Goal: Task Accomplishment & Management: Manage account settings

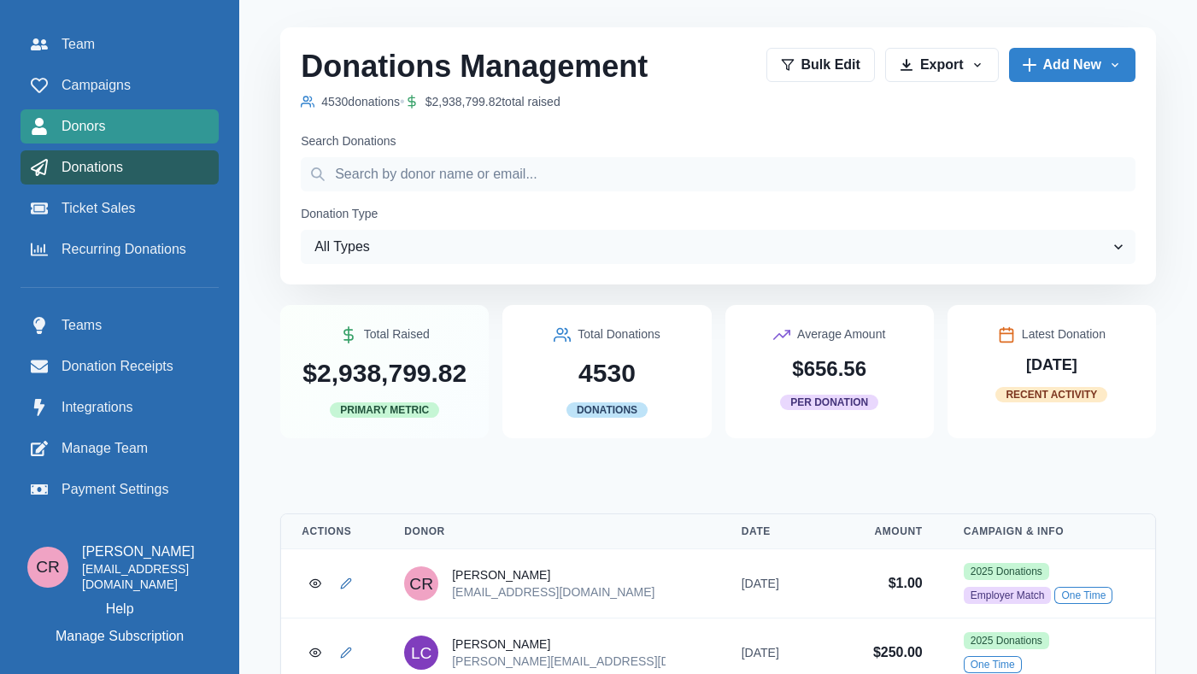
scroll to position [66, 0]
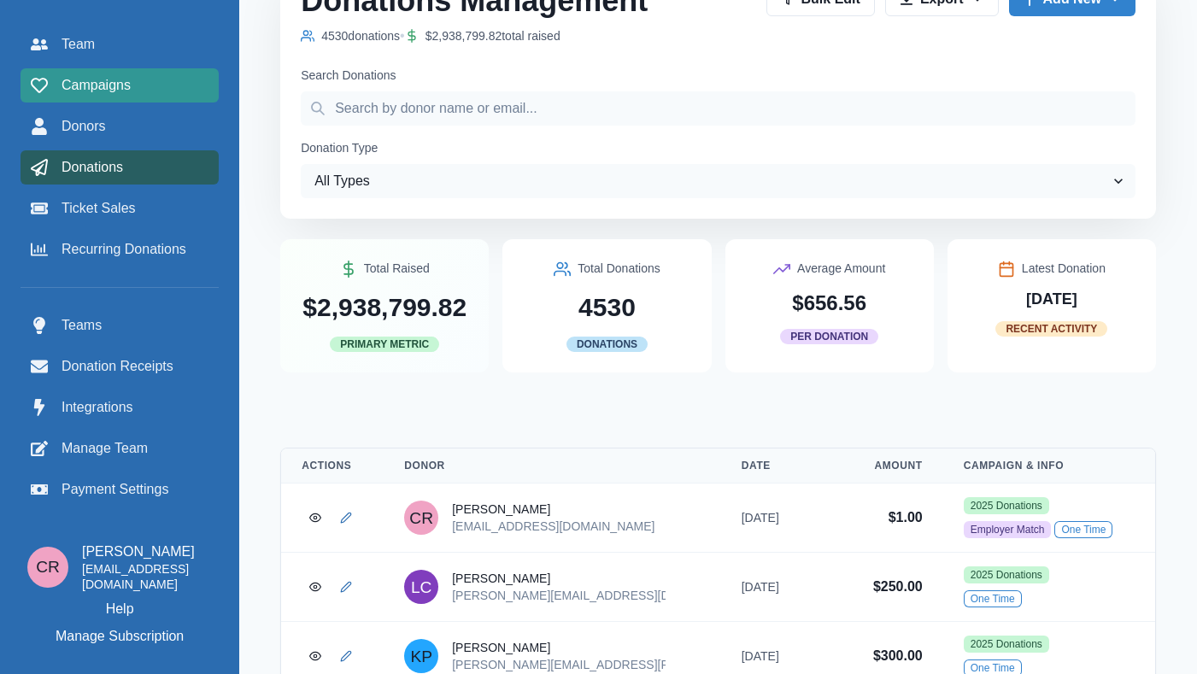
click at [137, 82] on div "Campaigns" at bounding box center [120, 85] width 178 height 21
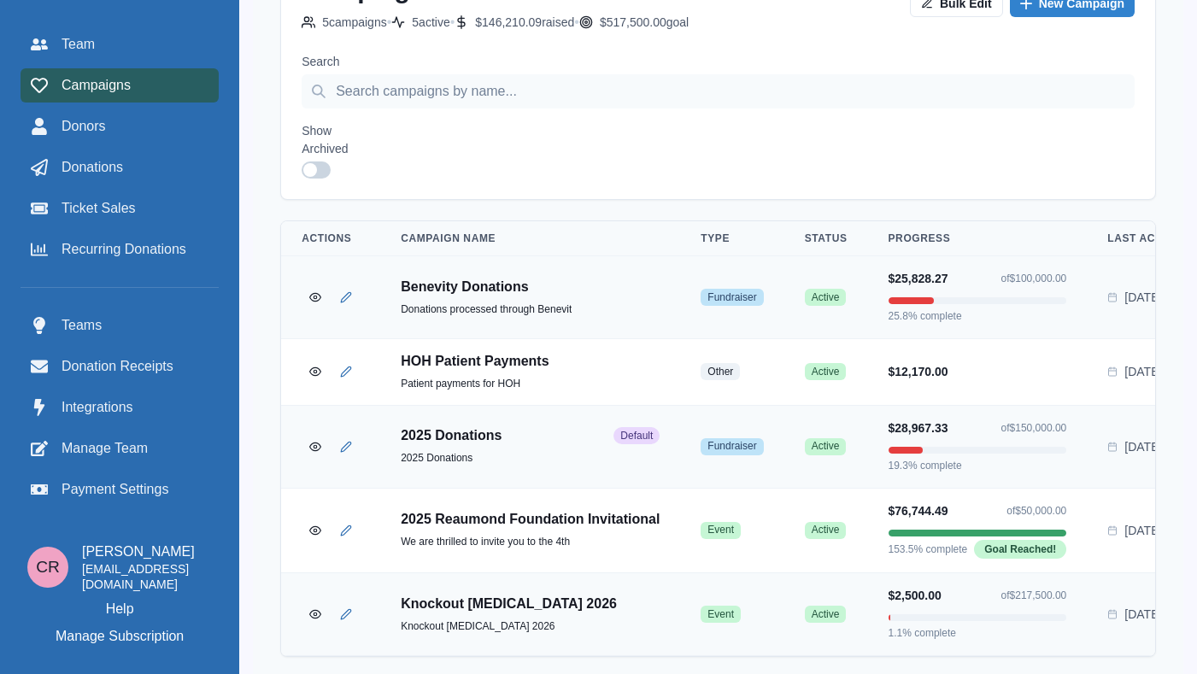
scroll to position [210, 0]
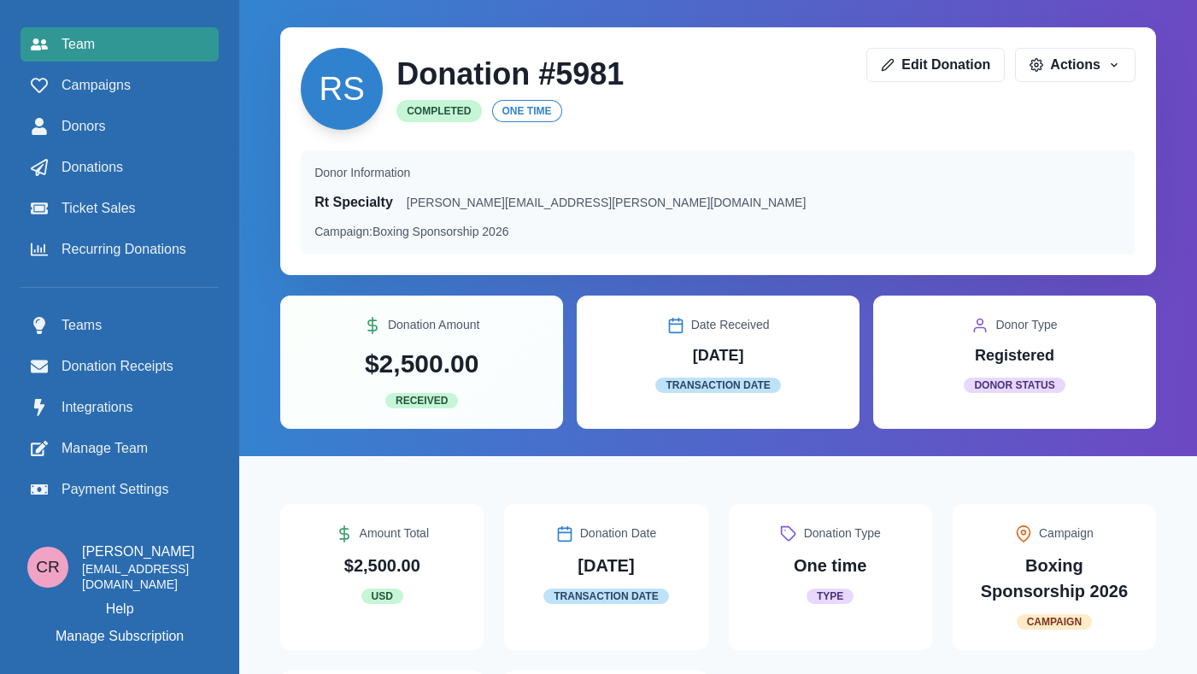
click at [99, 44] on div "Team" at bounding box center [120, 44] width 178 height 21
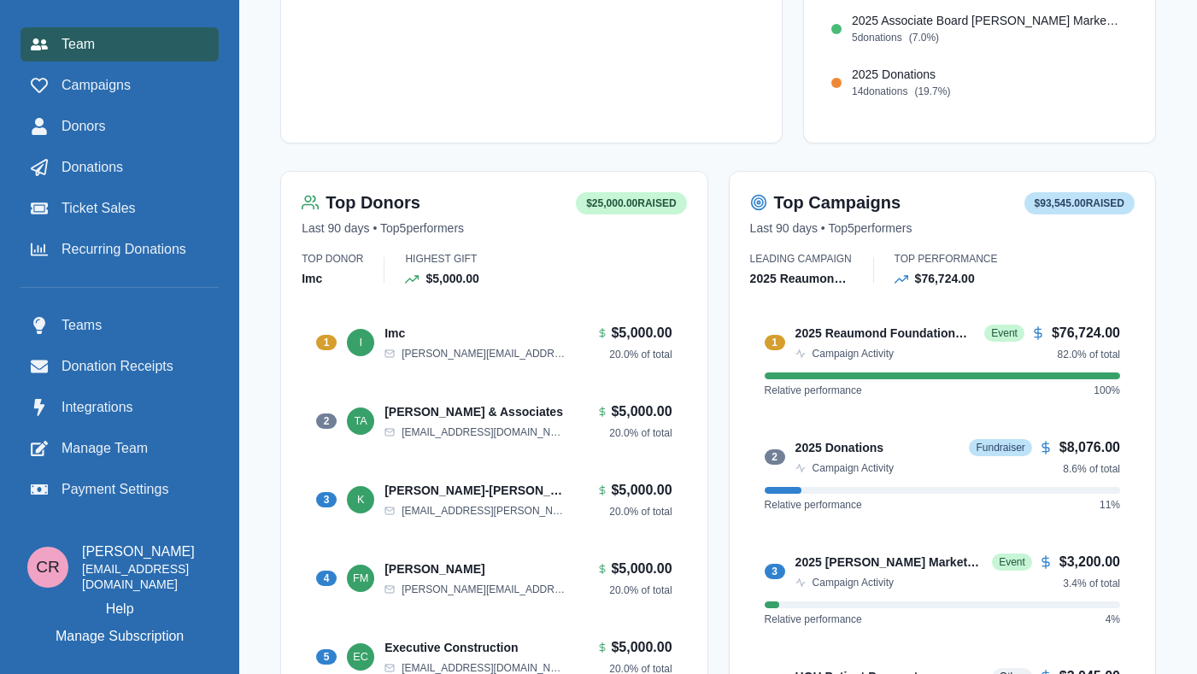
scroll to position [788, 0]
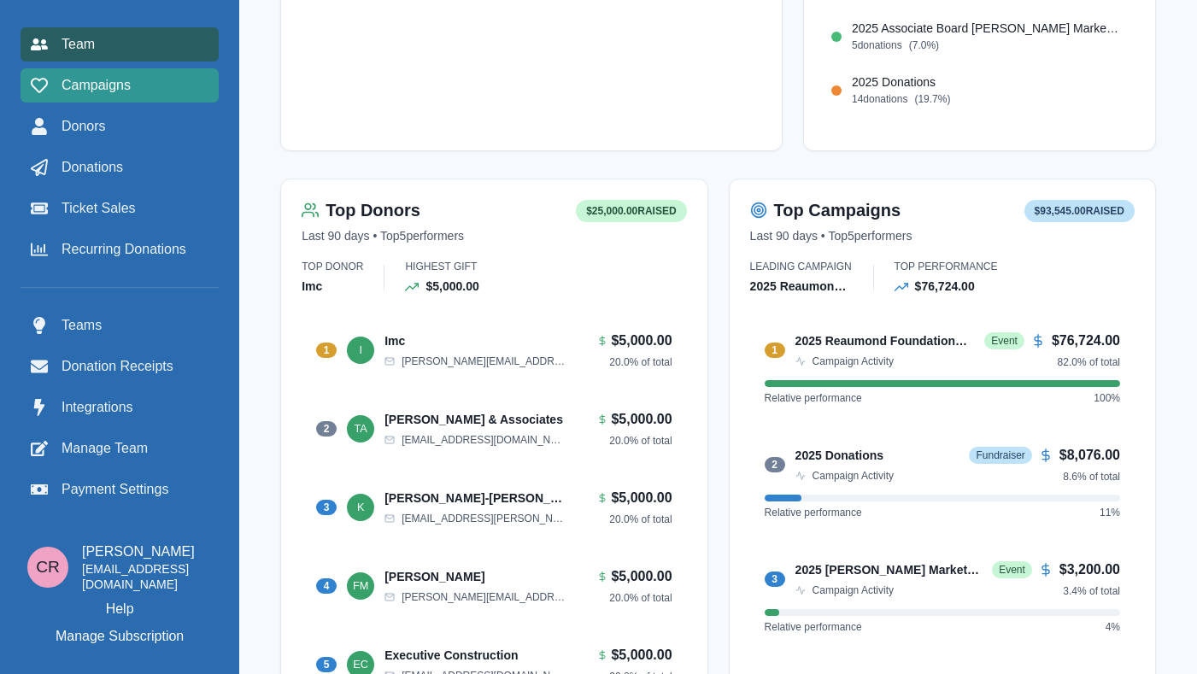
click at [145, 91] on div "Campaigns" at bounding box center [120, 85] width 178 height 21
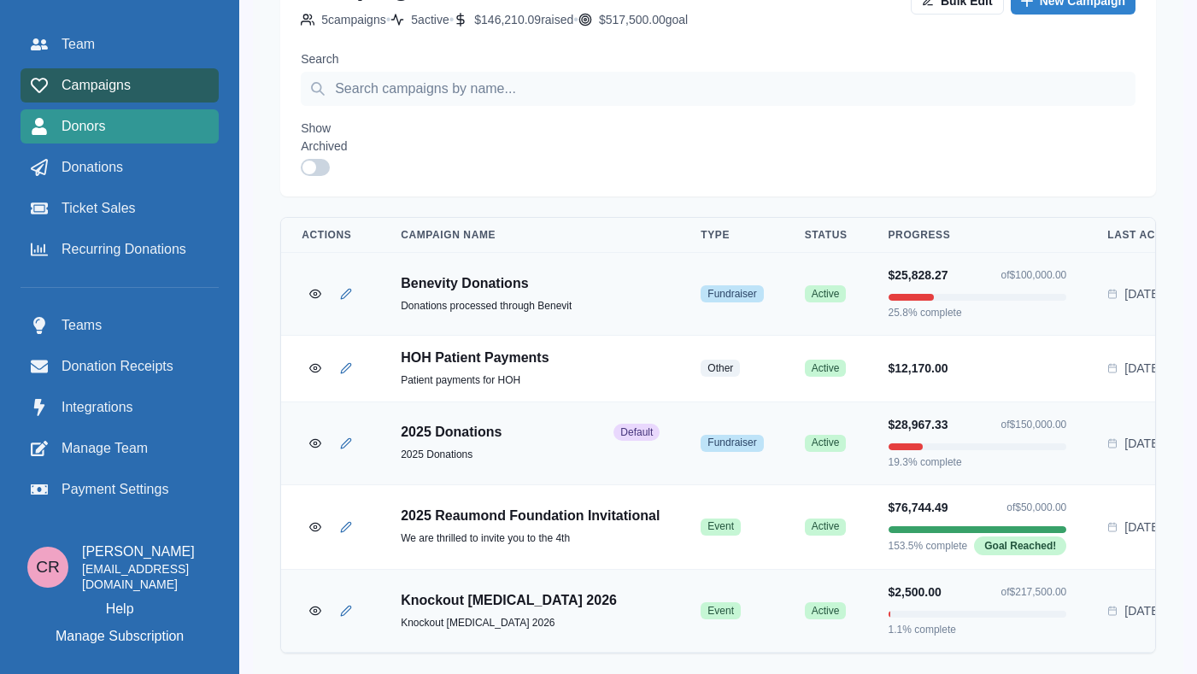
click at [142, 127] on div "Donors" at bounding box center [120, 126] width 178 height 21
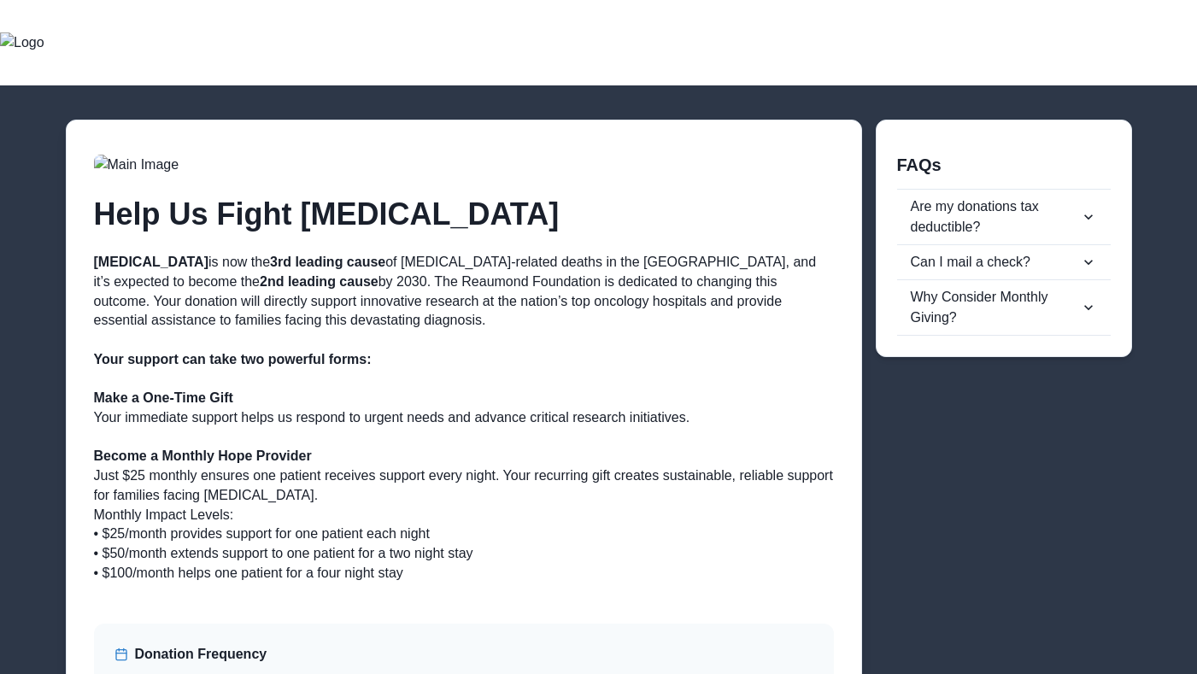
scroll to position [31, 0]
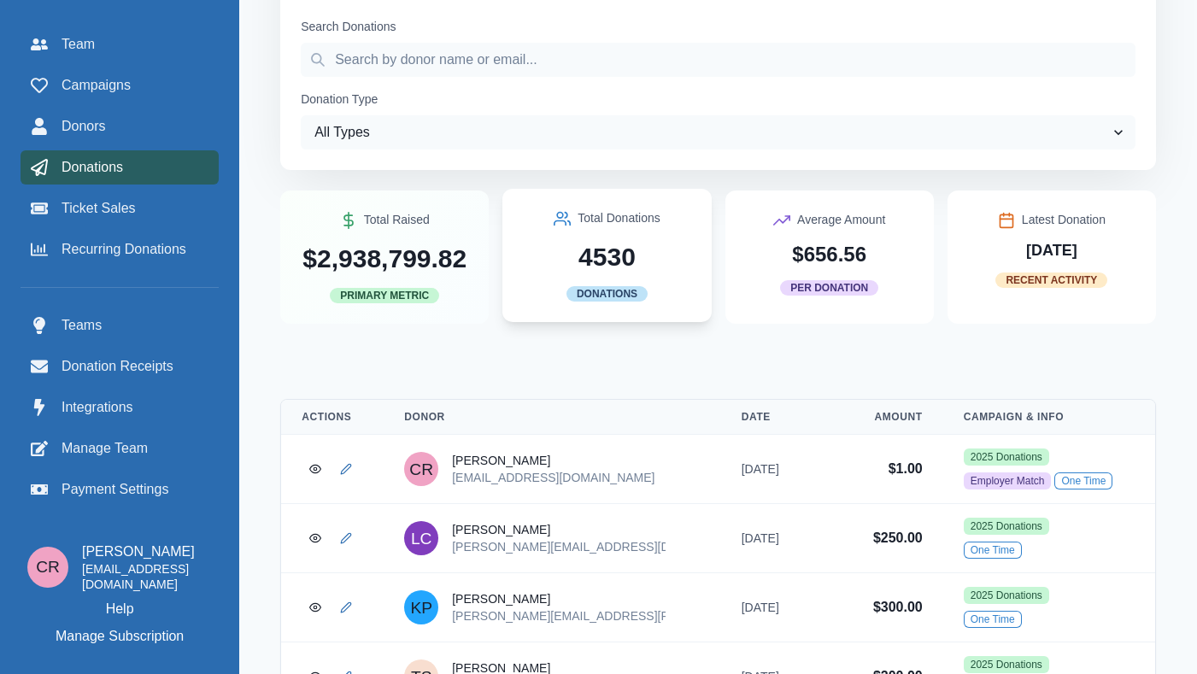
scroll to position [20, 0]
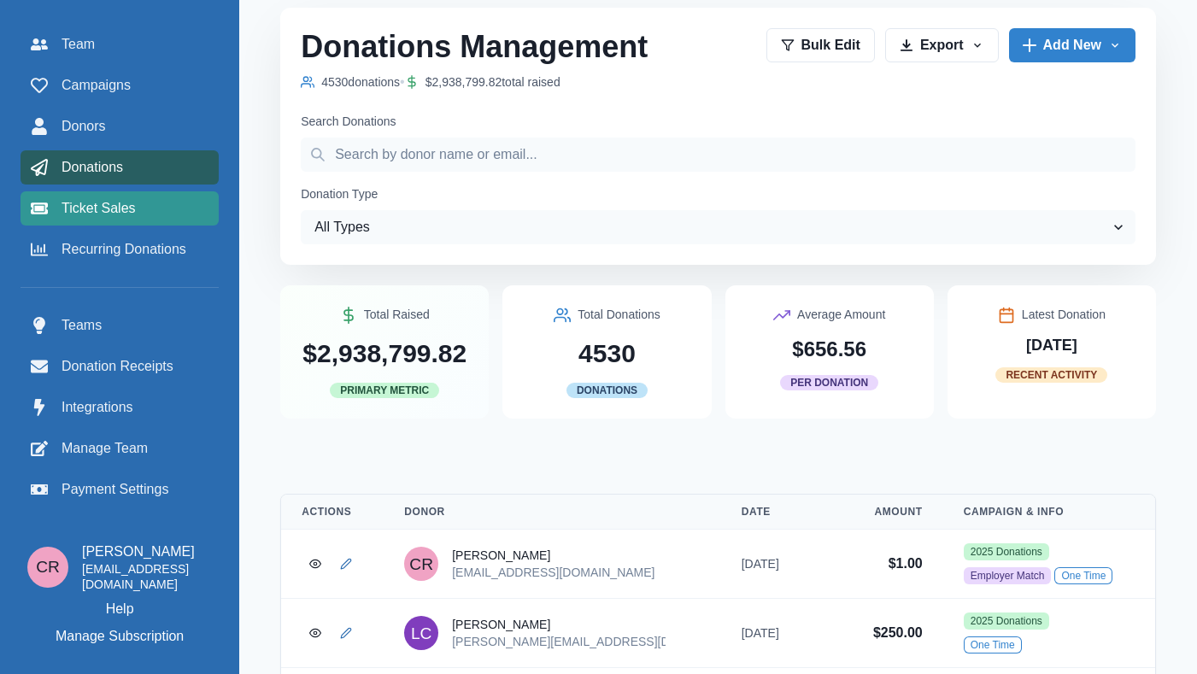
click at [144, 215] on div "Ticket Sales" at bounding box center [120, 208] width 178 height 21
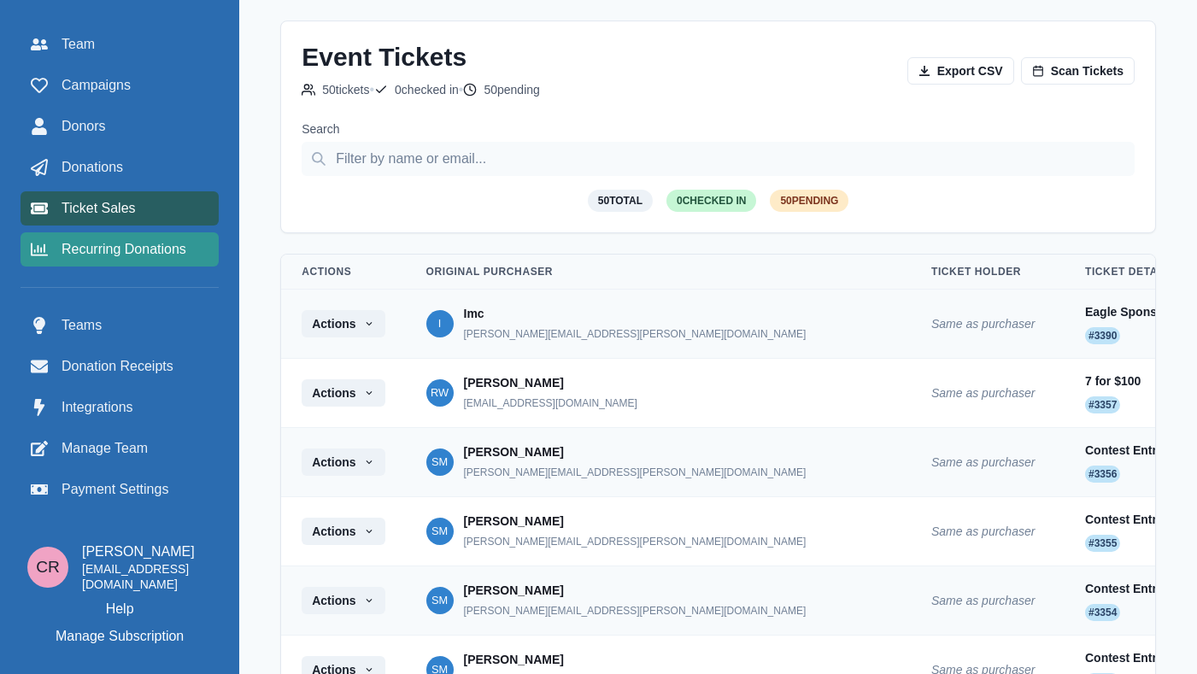
click at [179, 261] on link "Recurring Donations" at bounding box center [120, 249] width 198 height 34
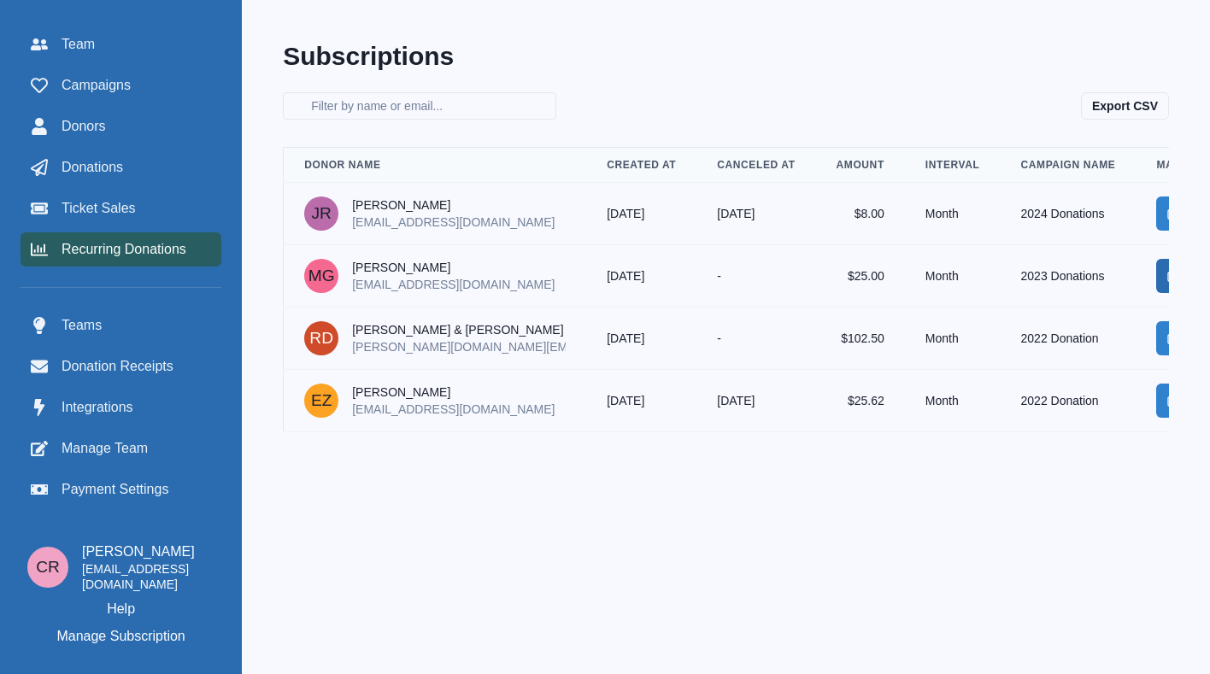
click at [1156, 286] on link "Manage" at bounding box center [1173, 276] width 34 height 34
click at [83, 152] on link "Donations" at bounding box center [121, 167] width 201 height 34
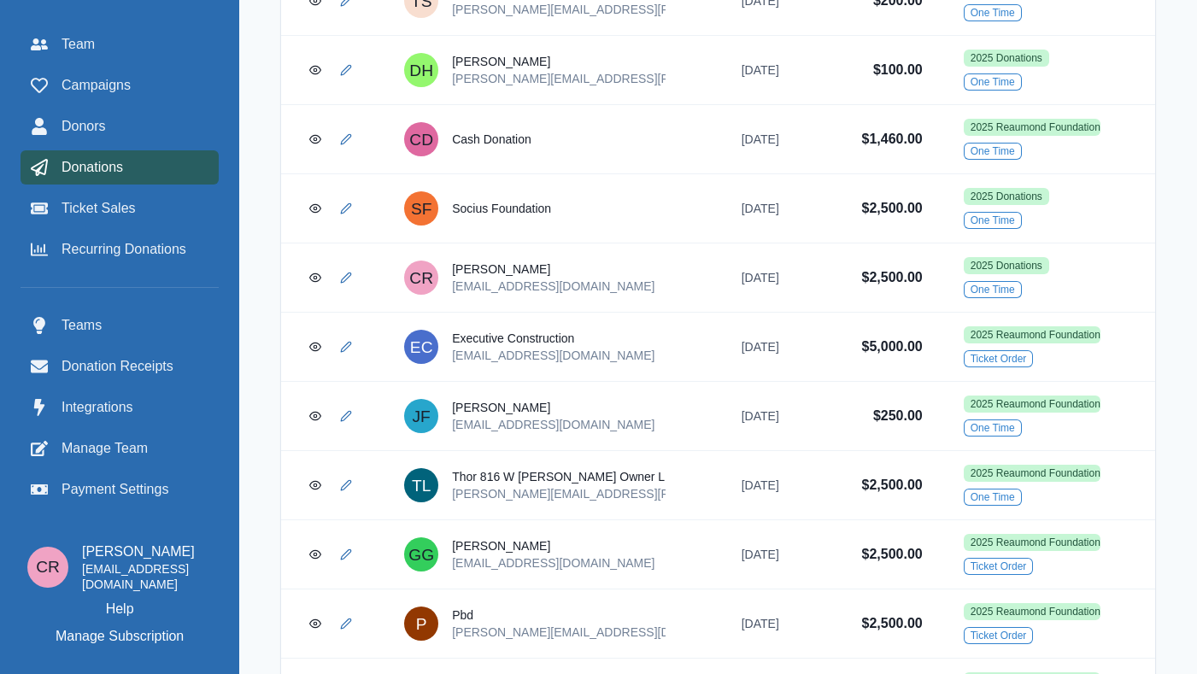
scroll to position [1207, 0]
